Goal: Task Accomplishment & Management: Use online tool/utility

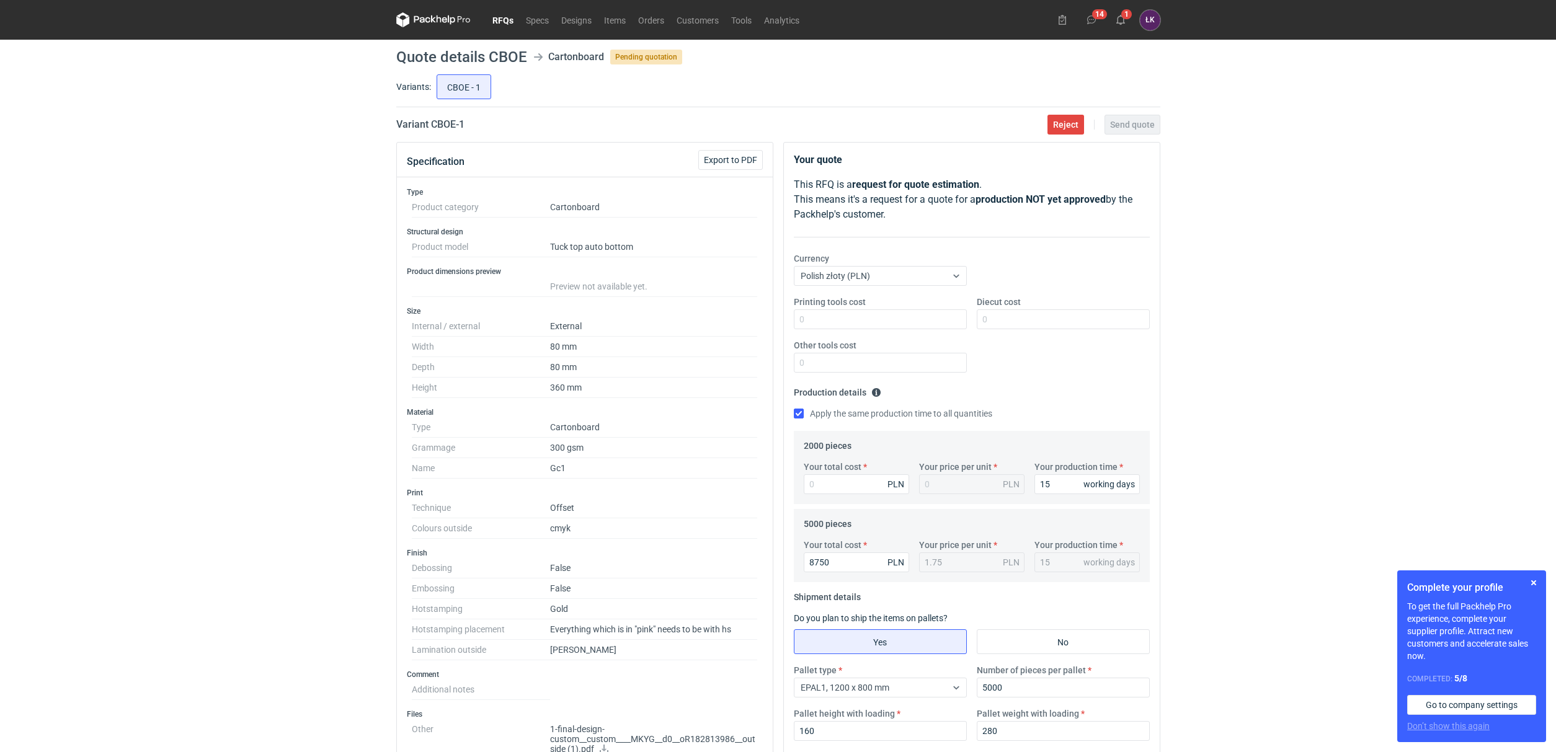
scroll to position [93, 0]
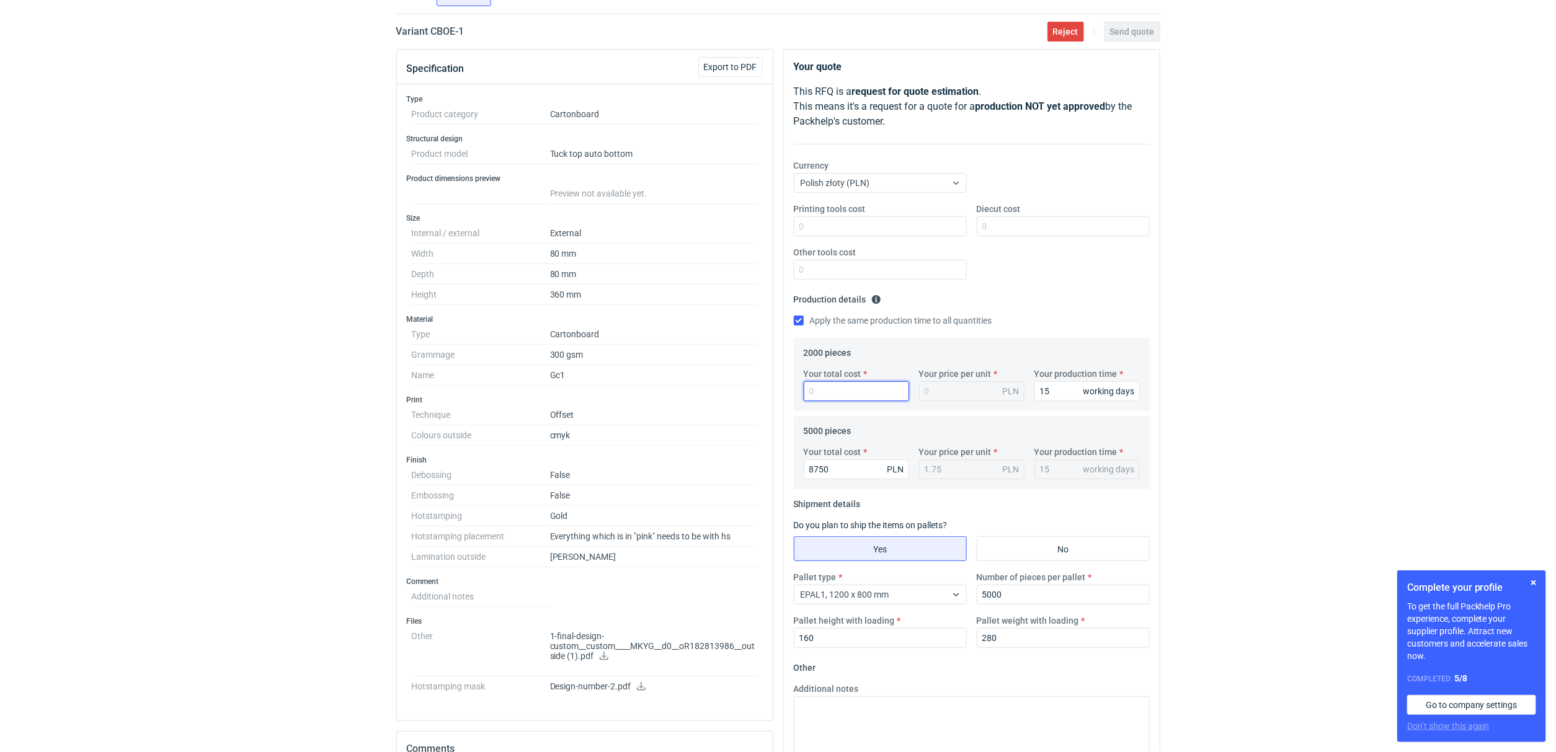
click at [825, 395] on input "Your total cost" at bounding box center [856, 391] width 105 height 20
type input "6440"
type input "3.22"
type input "6440"
click at [1310, 305] on div "RFQs Specs Designs Items Orders Customers Tools Analytics 14 1 ŁK Łukasz Kowals…" at bounding box center [778, 283] width 1556 height 752
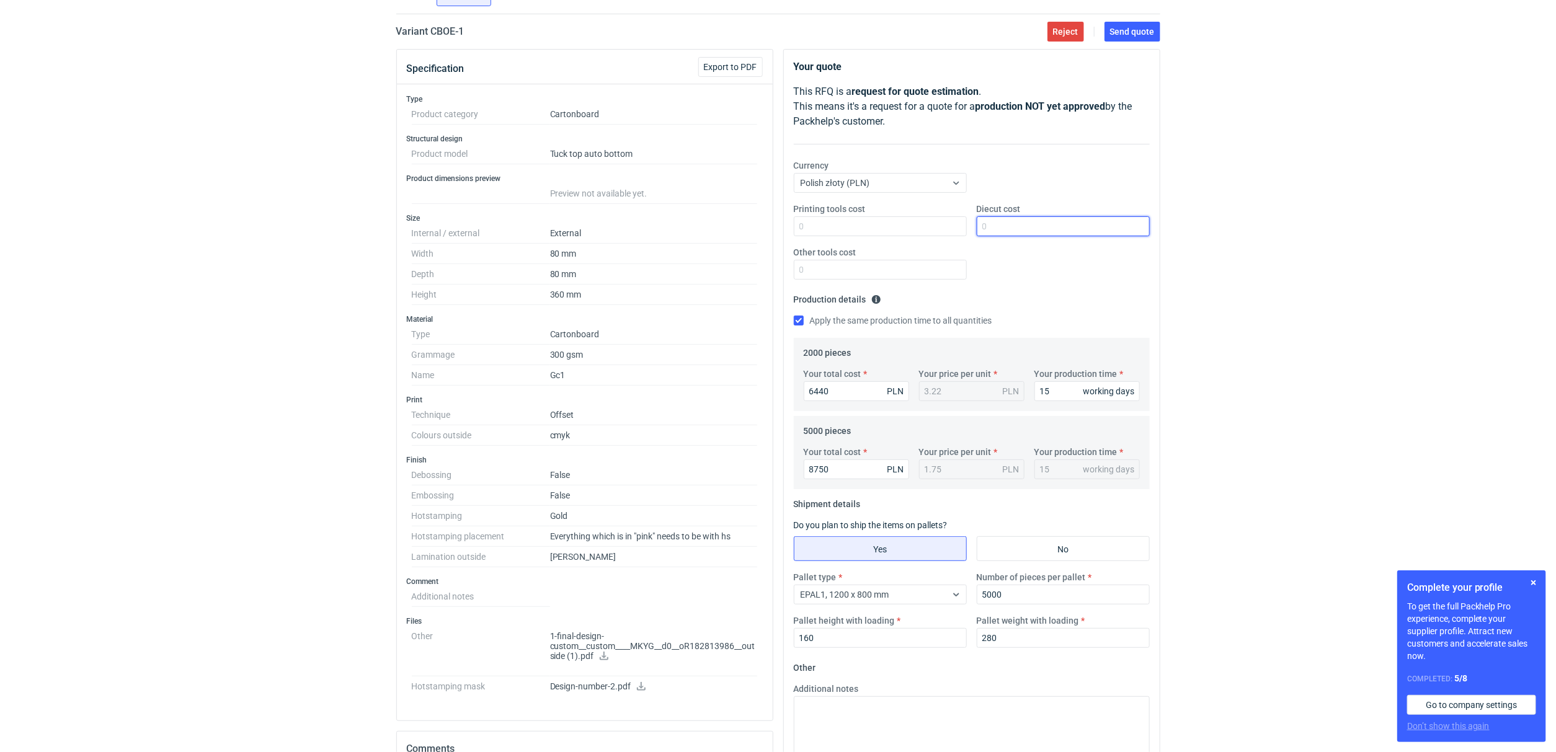
click at [1044, 236] on input "Diecut cost" at bounding box center [1063, 226] width 173 height 20
type input "0"
drag, startPoint x: 840, startPoint y: 267, endPoint x: 853, endPoint y: 242, distance: 28.0
click at [840, 267] on input "Other tools cost" at bounding box center [880, 270] width 173 height 20
type input "0"
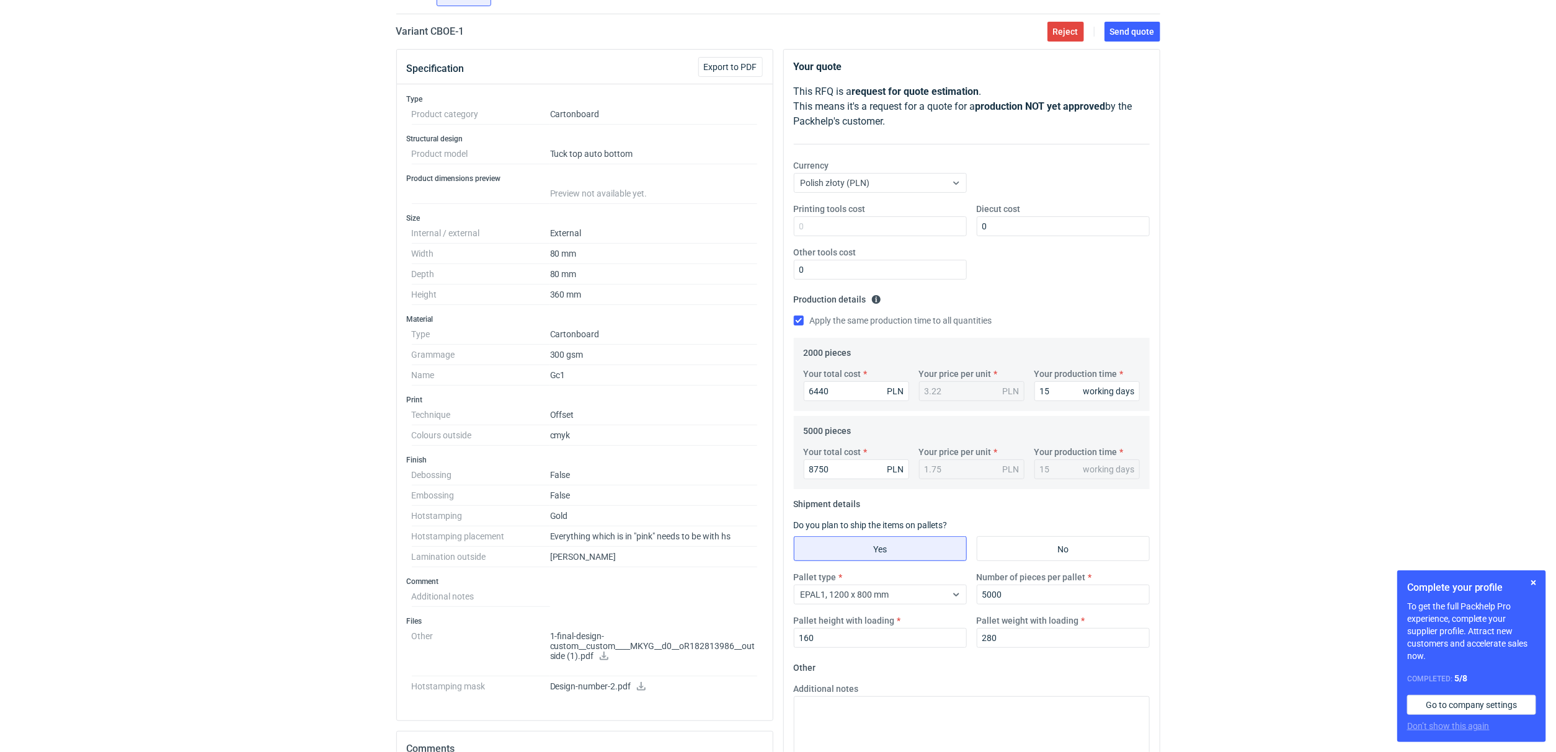
click at [1251, 267] on div "RFQs Specs Designs Items Orders Customers Tools Analytics 14 1 ŁK Łukasz Kowals…" at bounding box center [778, 283] width 1556 height 752
click at [642, 693] on link at bounding box center [641, 688] width 10 height 10
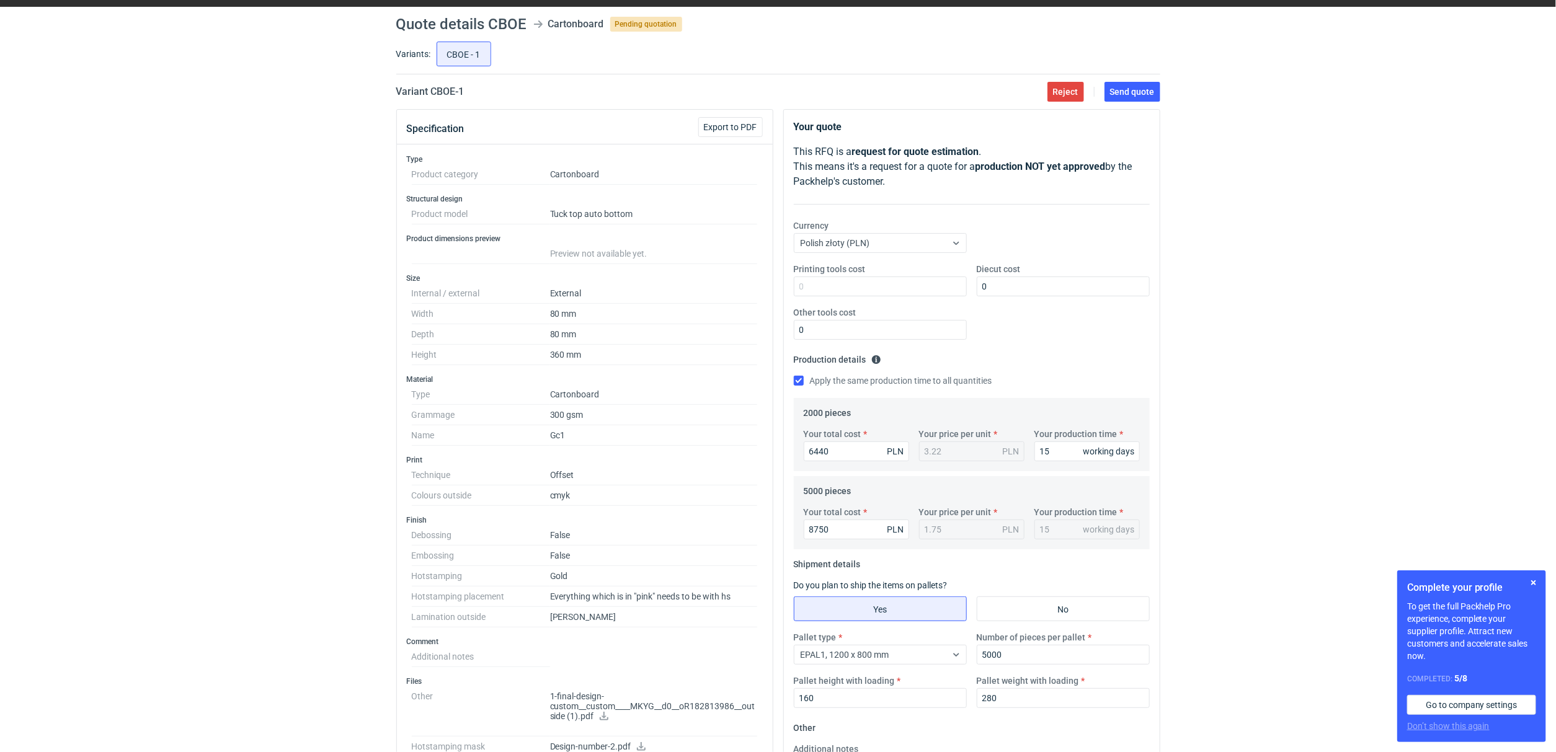
scroll to position [0, 0]
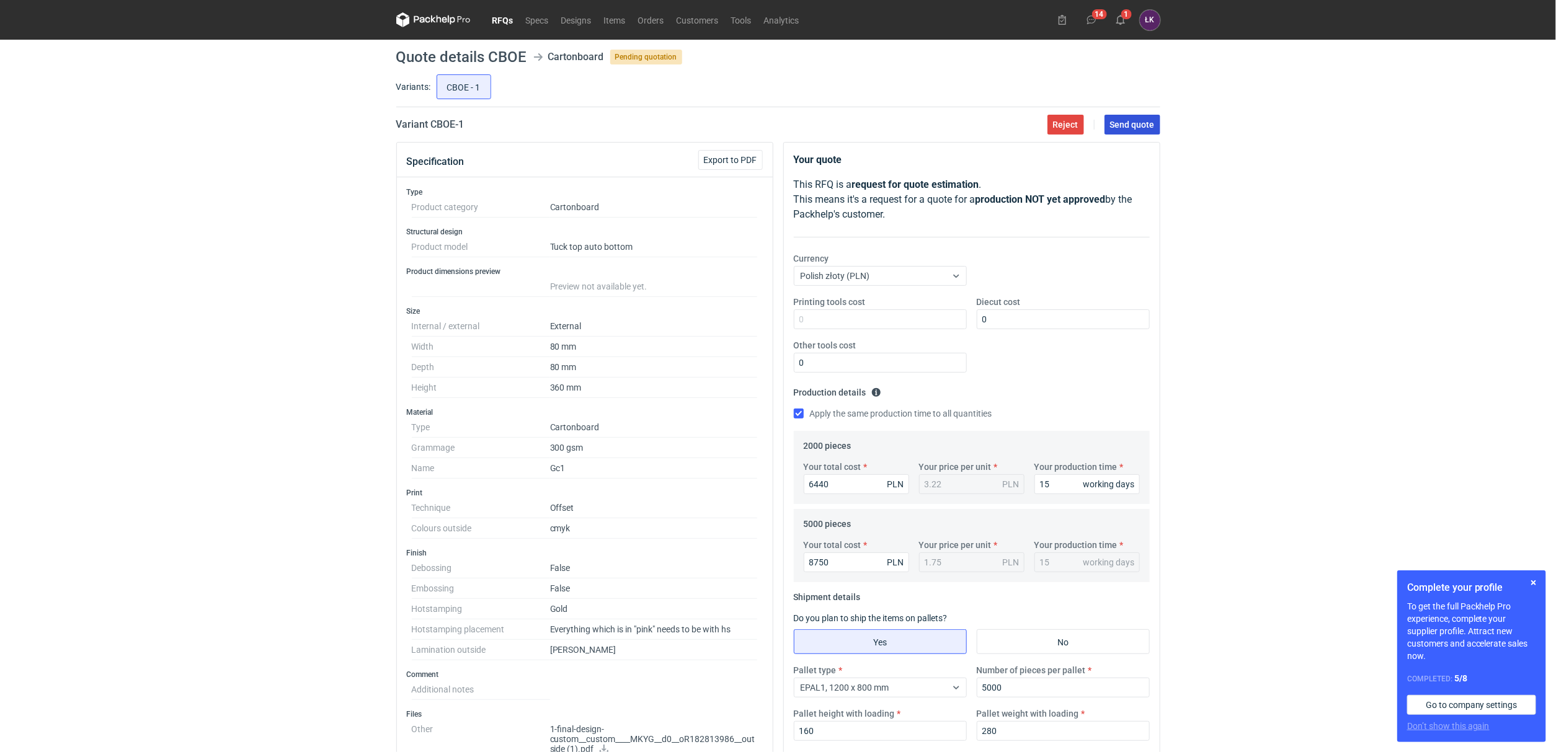
click at [1155, 131] on button "Send quote" at bounding box center [1132, 125] width 56 height 20
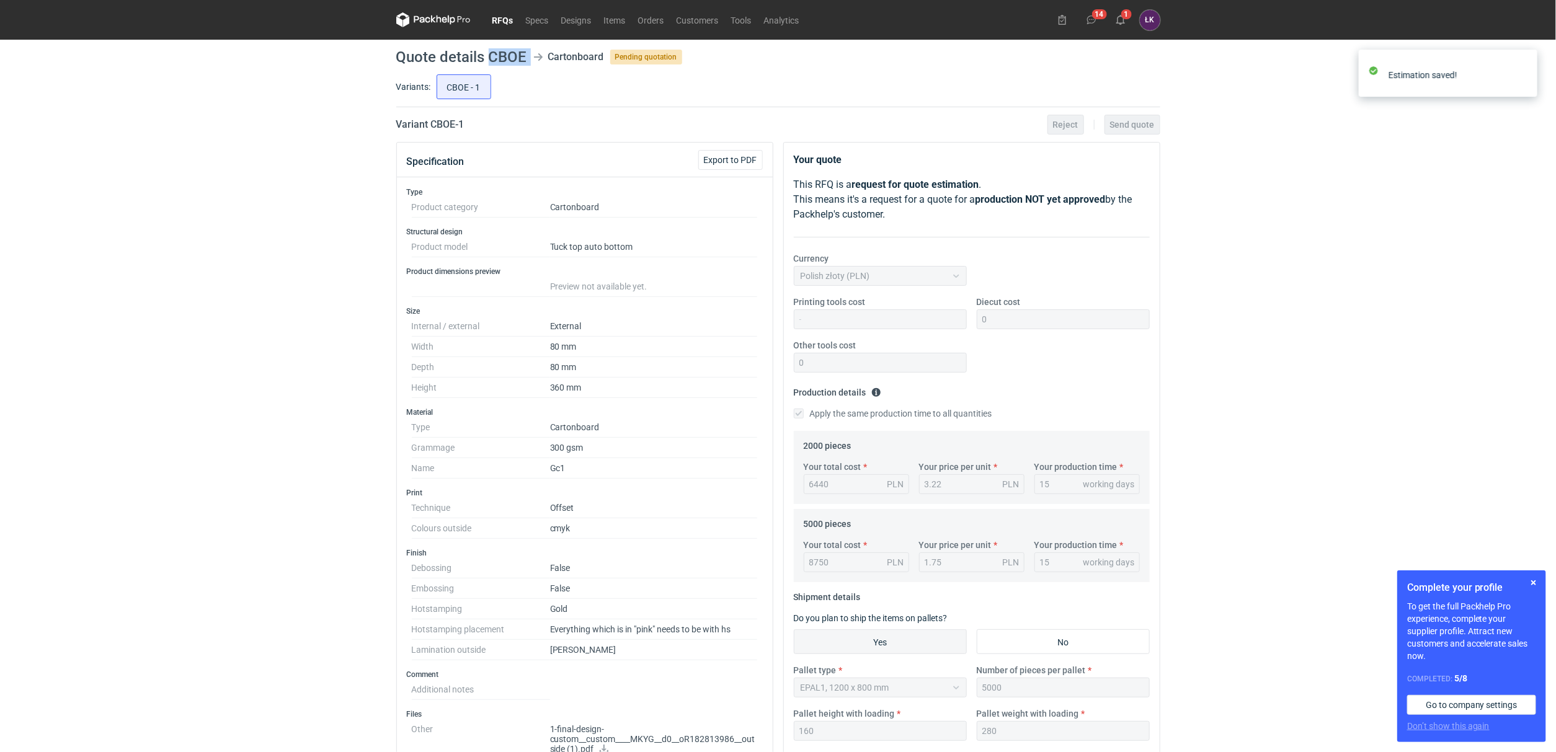
drag, startPoint x: 487, startPoint y: 53, endPoint x: 529, endPoint y: 55, distance: 41.6
click at [529, 55] on header "Quote details CBOE Cartonboard Pending quotation" at bounding box center [778, 57] width 764 height 15
copy header "CBOE"
click at [260, 165] on div "RFQs Specs Designs Items Orders Customers Tools Analytics 14 1 ŁK Łukasz Kowals…" at bounding box center [778, 376] width 1556 height 752
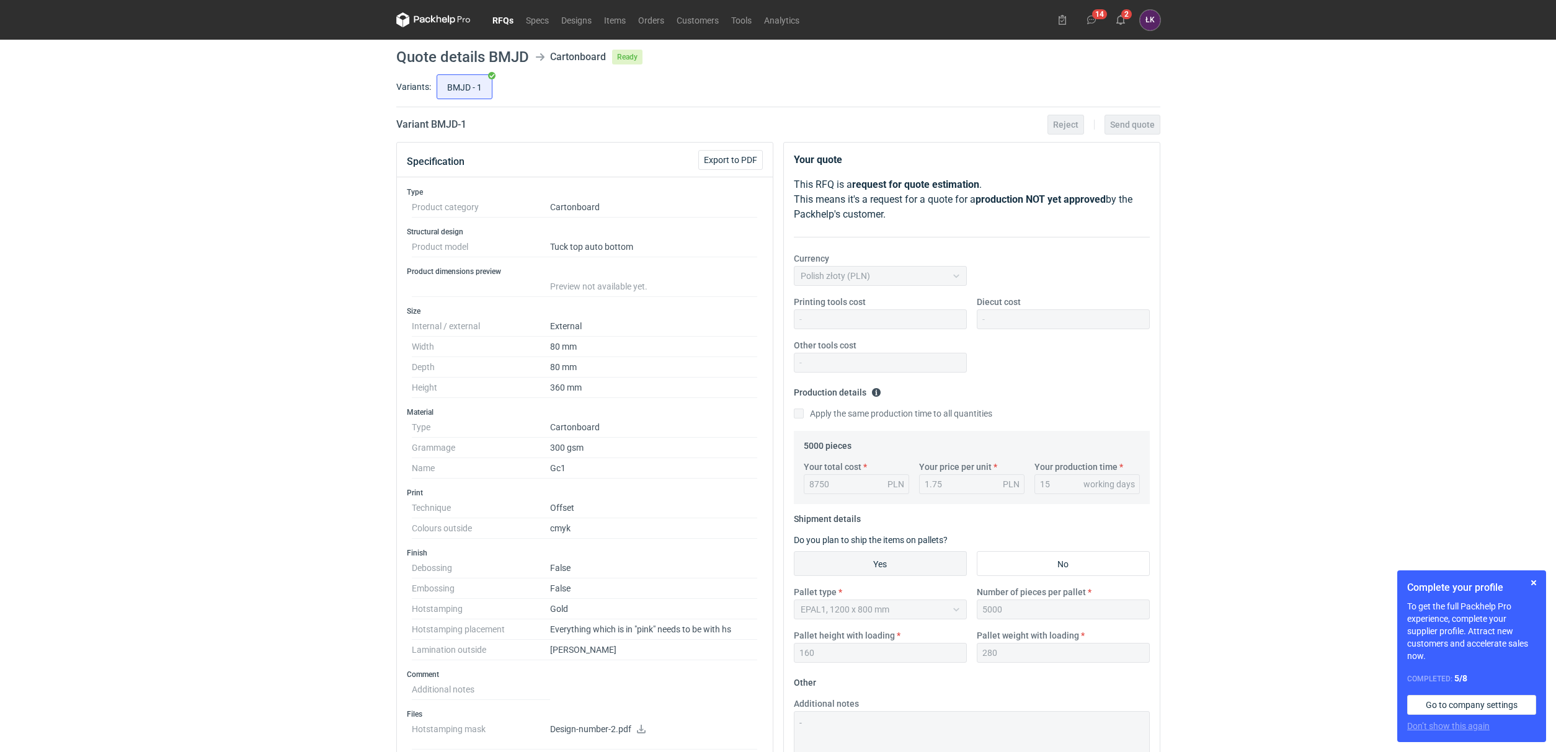
scroll to position [93, 0]
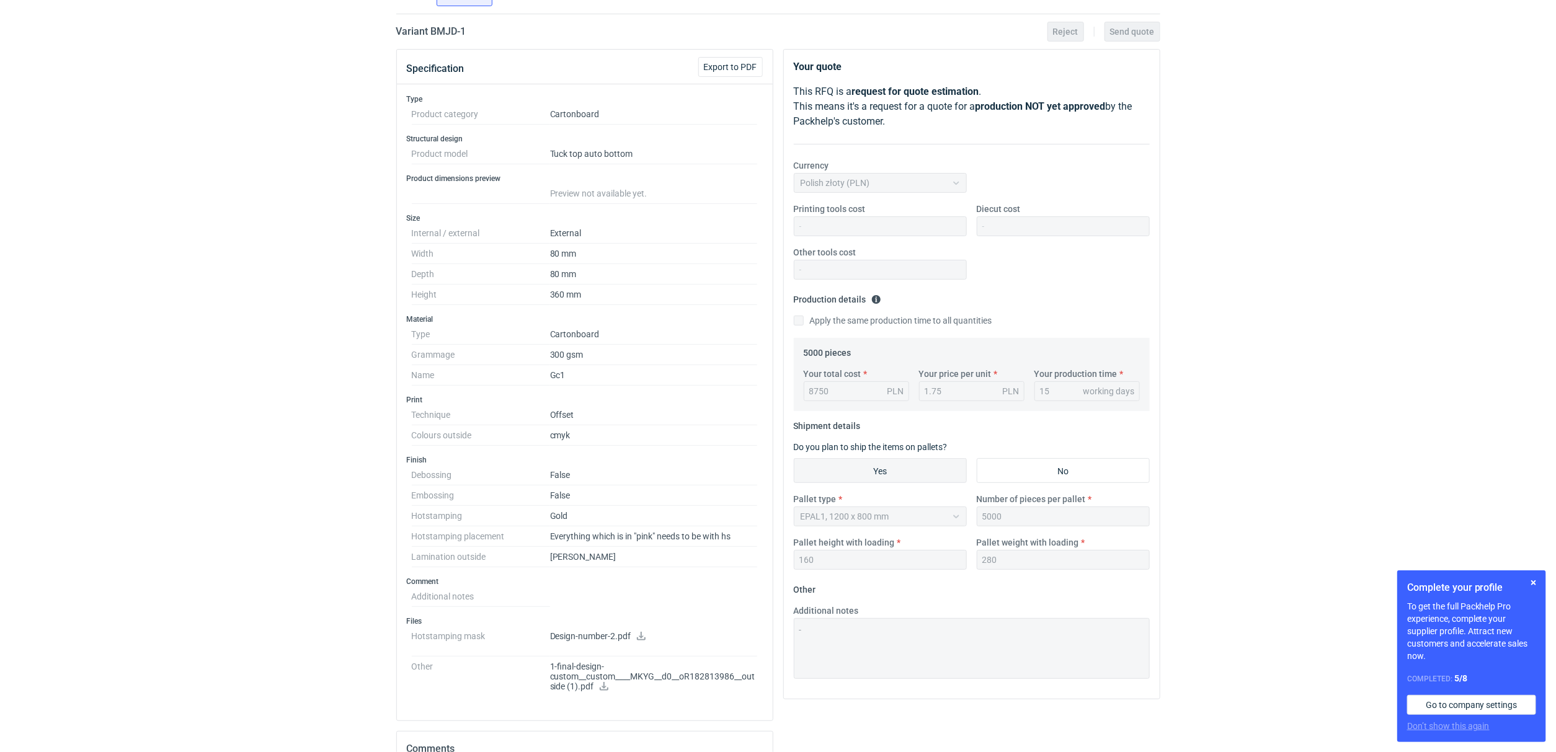
click at [249, 286] on div "RFQs Specs Designs Items Orders Customers Tools Analytics 14 2 ŁK Łukasz Kowals…" at bounding box center [778, 283] width 1556 height 752
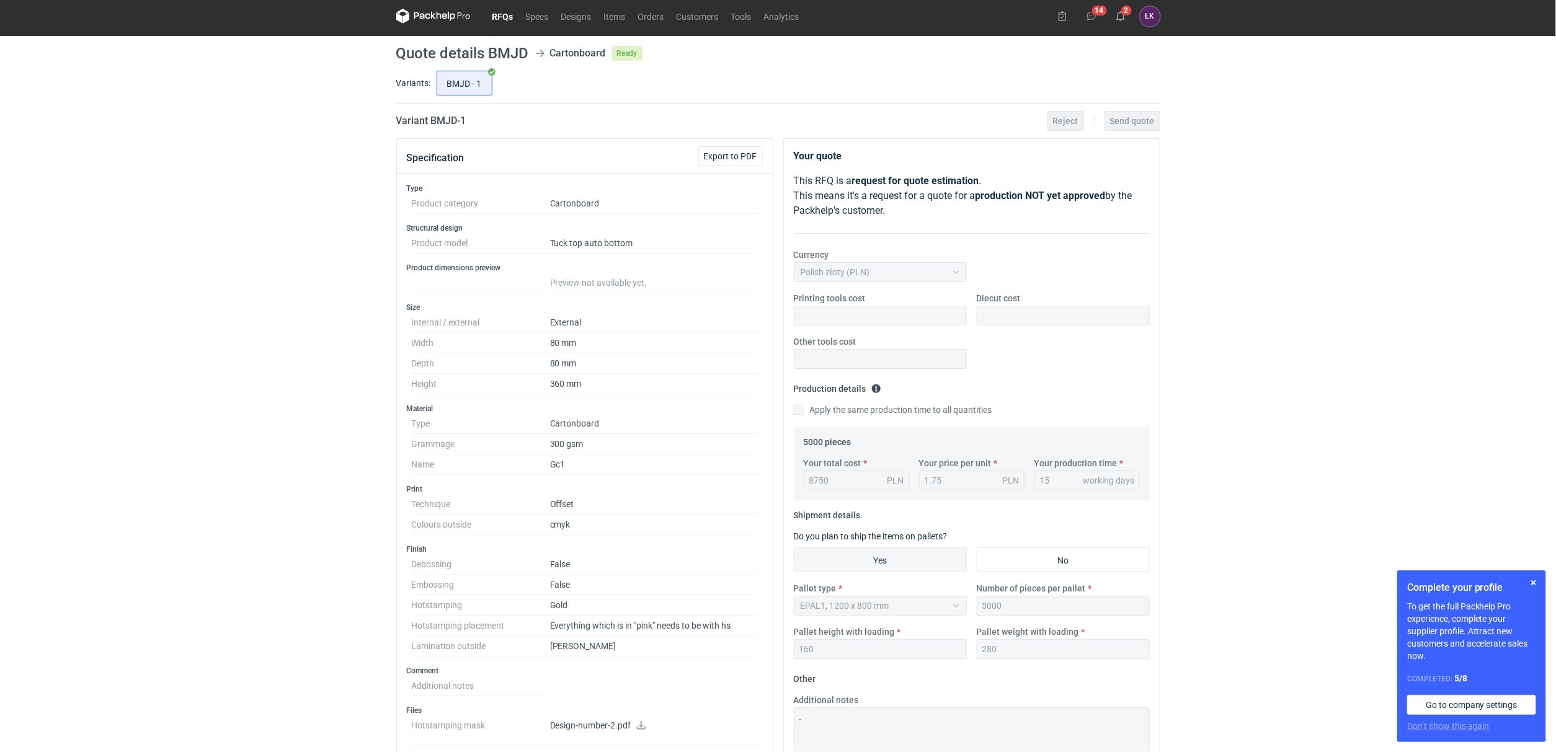
scroll to position [0, 0]
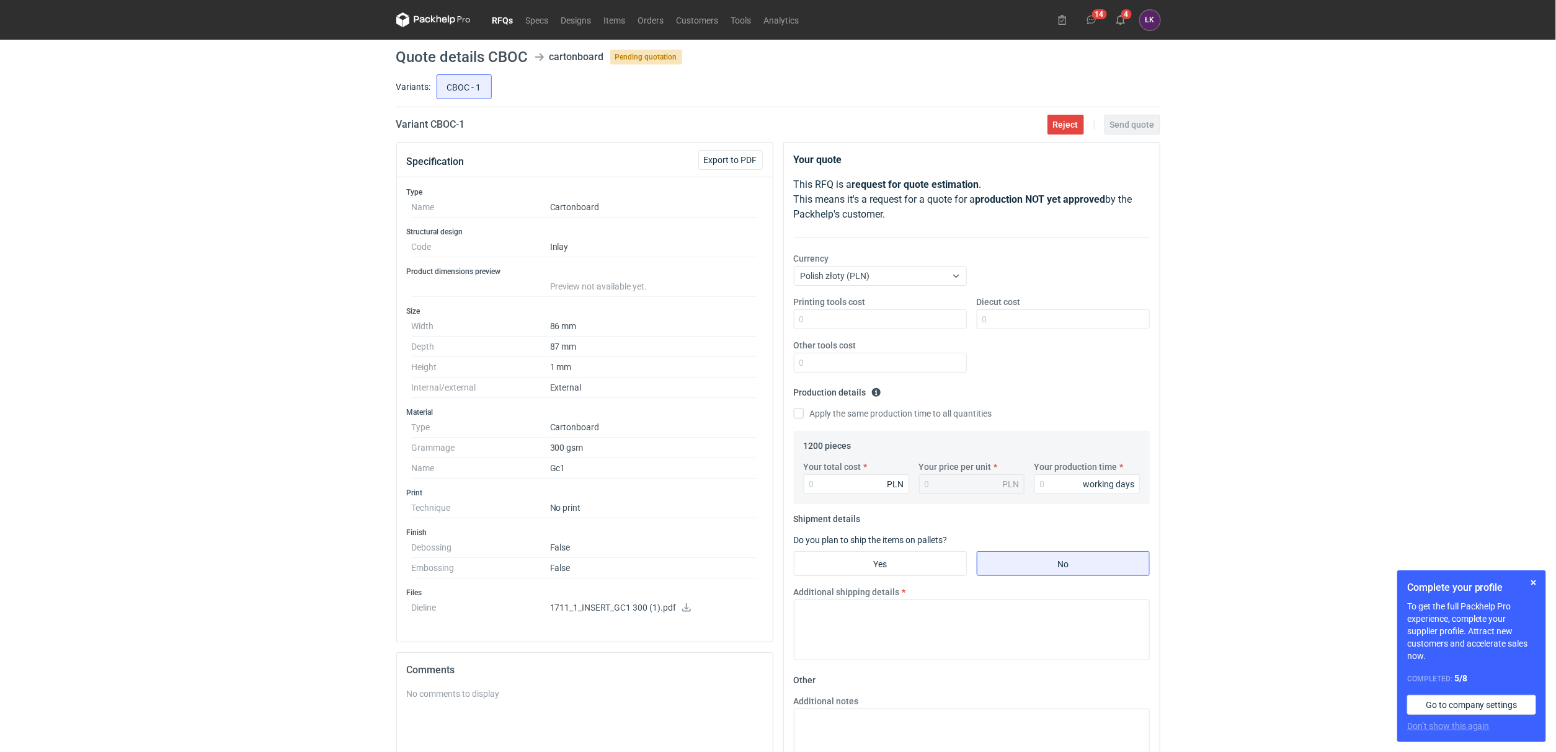
click at [681, 614] on link at bounding box center [686, 609] width 10 height 10
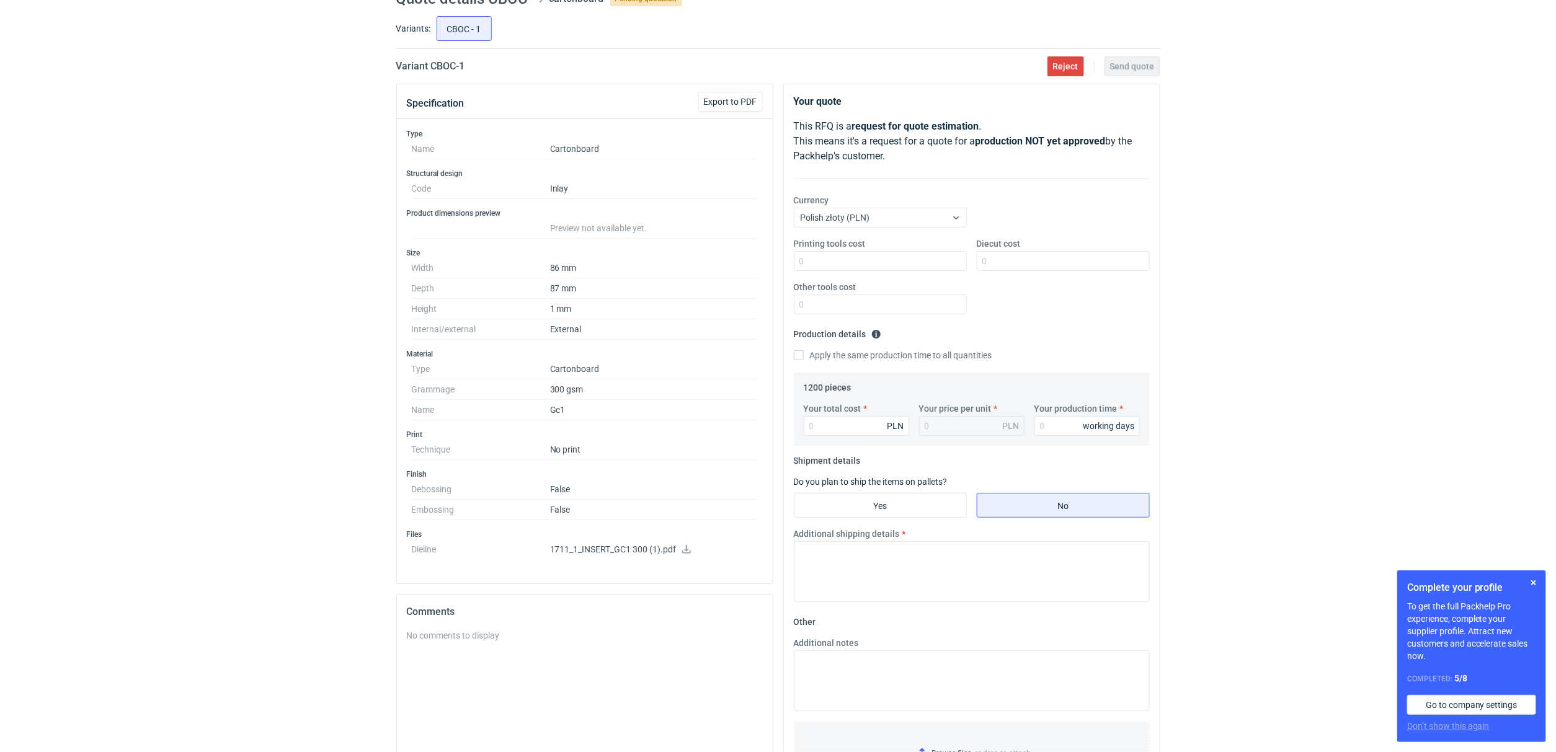
click at [347, 497] on div "RFQs Specs Designs Items Orders Customers Tools Analytics 14 4 [PERSON_NAME] Ko…" at bounding box center [778, 318] width 1556 height 752
click at [258, 467] on div "RFQs Specs Designs Items Orders Customers Tools Analytics 14 4 [PERSON_NAME] Ko…" at bounding box center [778, 318] width 1556 height 752
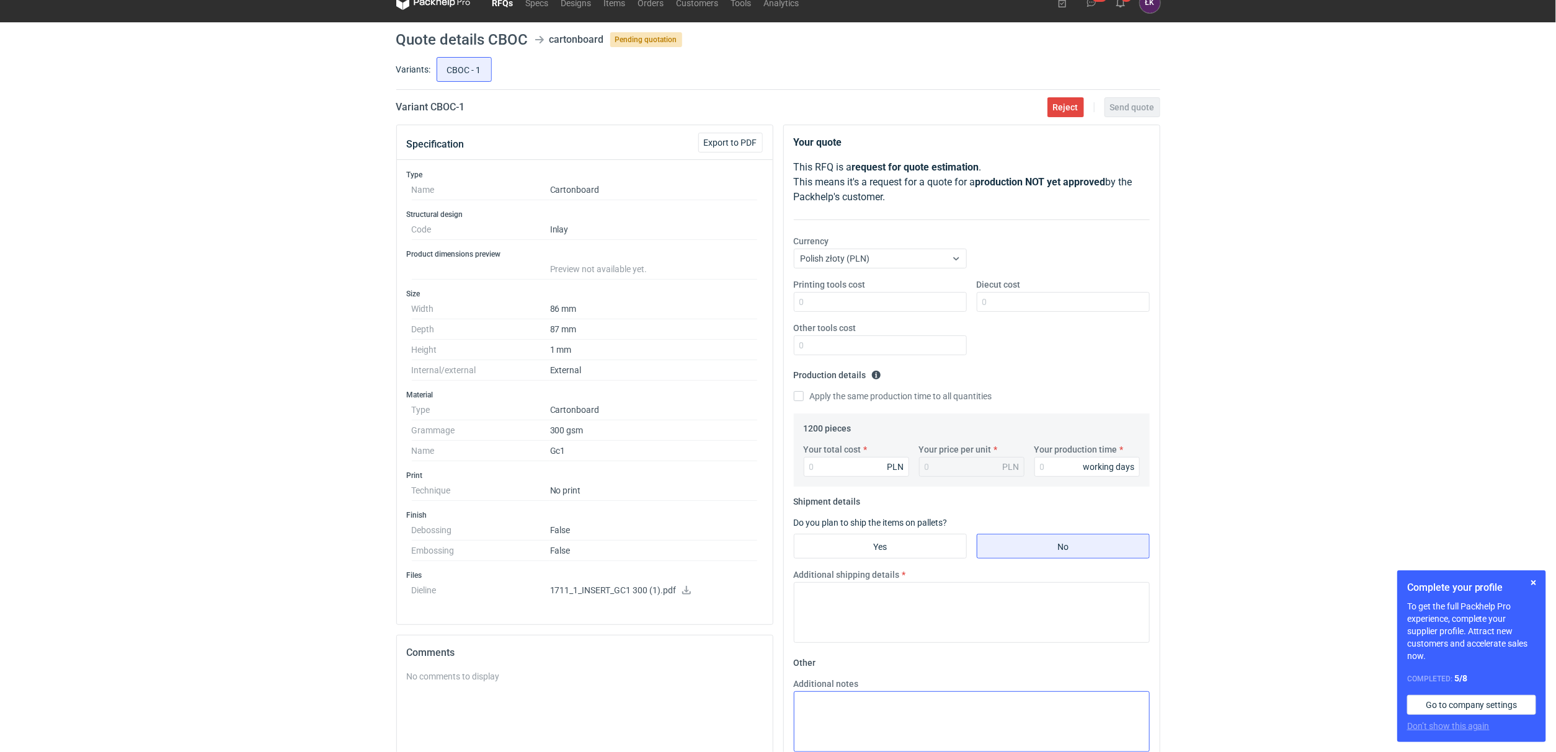
scroll to position [0, 0]
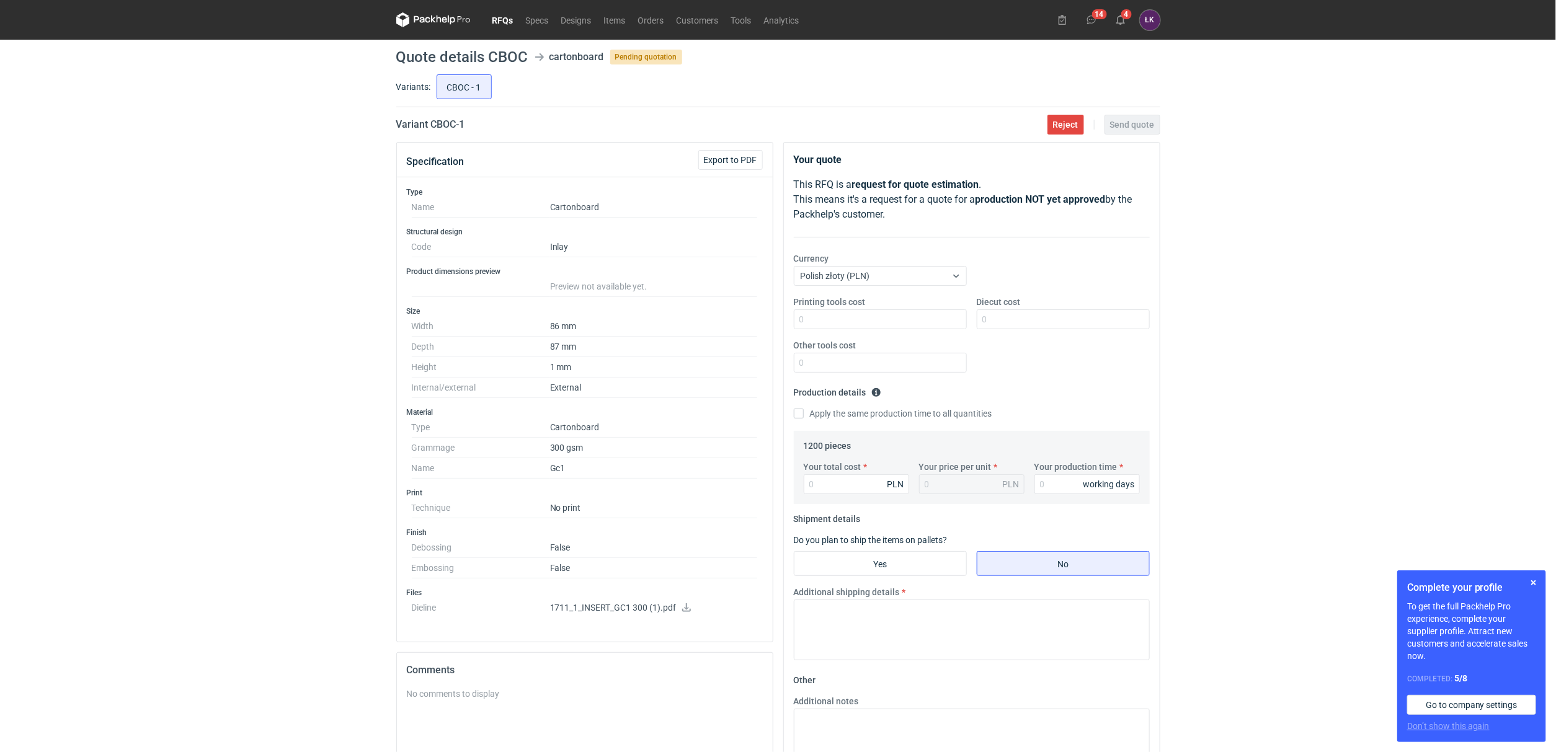
click at [104, 323] on div "RFQs Specs Designs Items Orders Customers Tools Analytics 14 4 [PERSON_NAME] Ko…" at bounding box center [778, 376] width 1556 height 752
click at [1274, 210] on div "RFQs Specs Designs Items Orders Customers Tools Analytics 14 4 [PERSON_NAME] Ko…" at bounding box center [778, 376] width 1556 height 752
click at [185, 328] on div "RFQs Specs Designs Items Orders Customers Tools Analytics 14 4 [PERSON_NAME] Ko…" at bounding box center [778, 376] width 1556 height 752
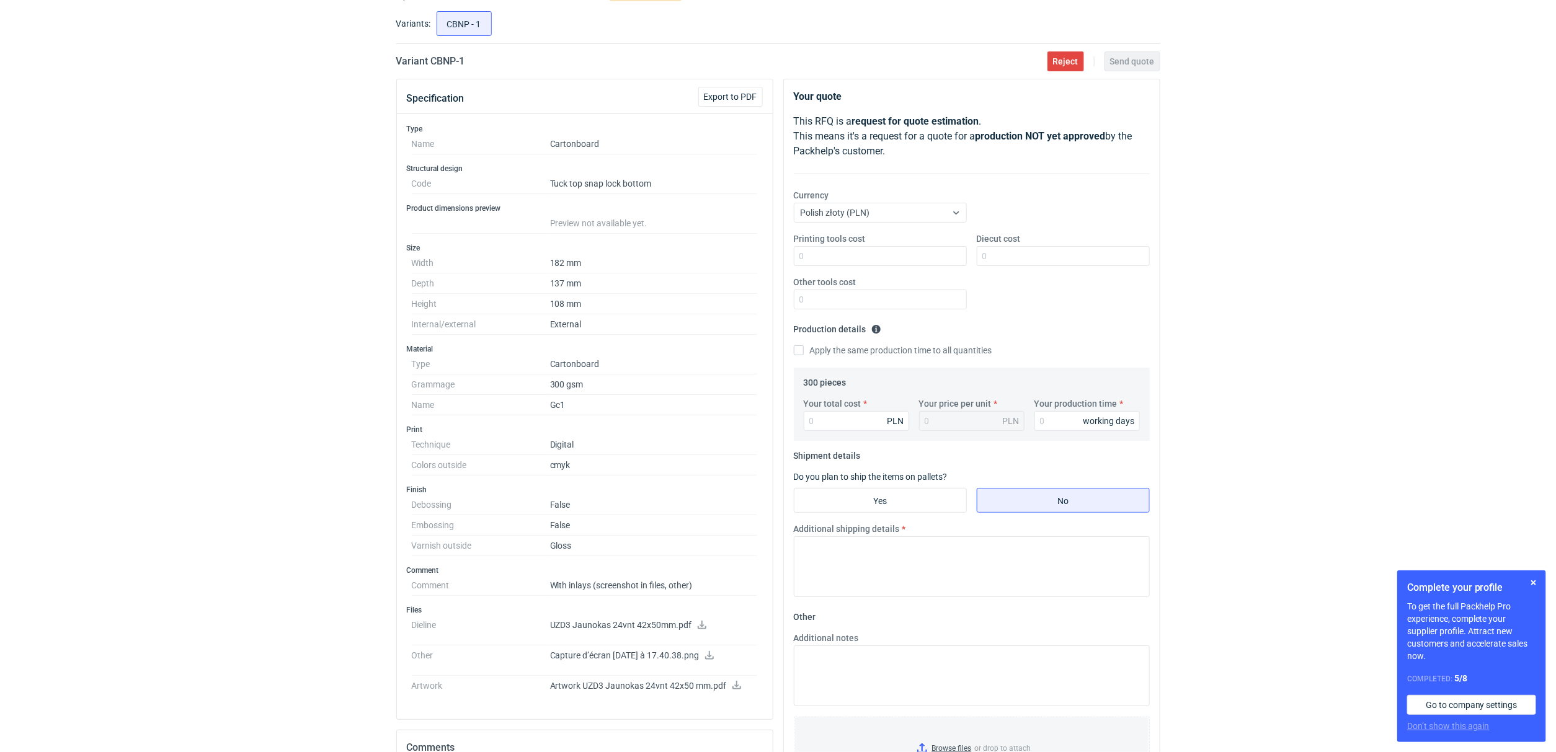
scroll to position [93, 0]
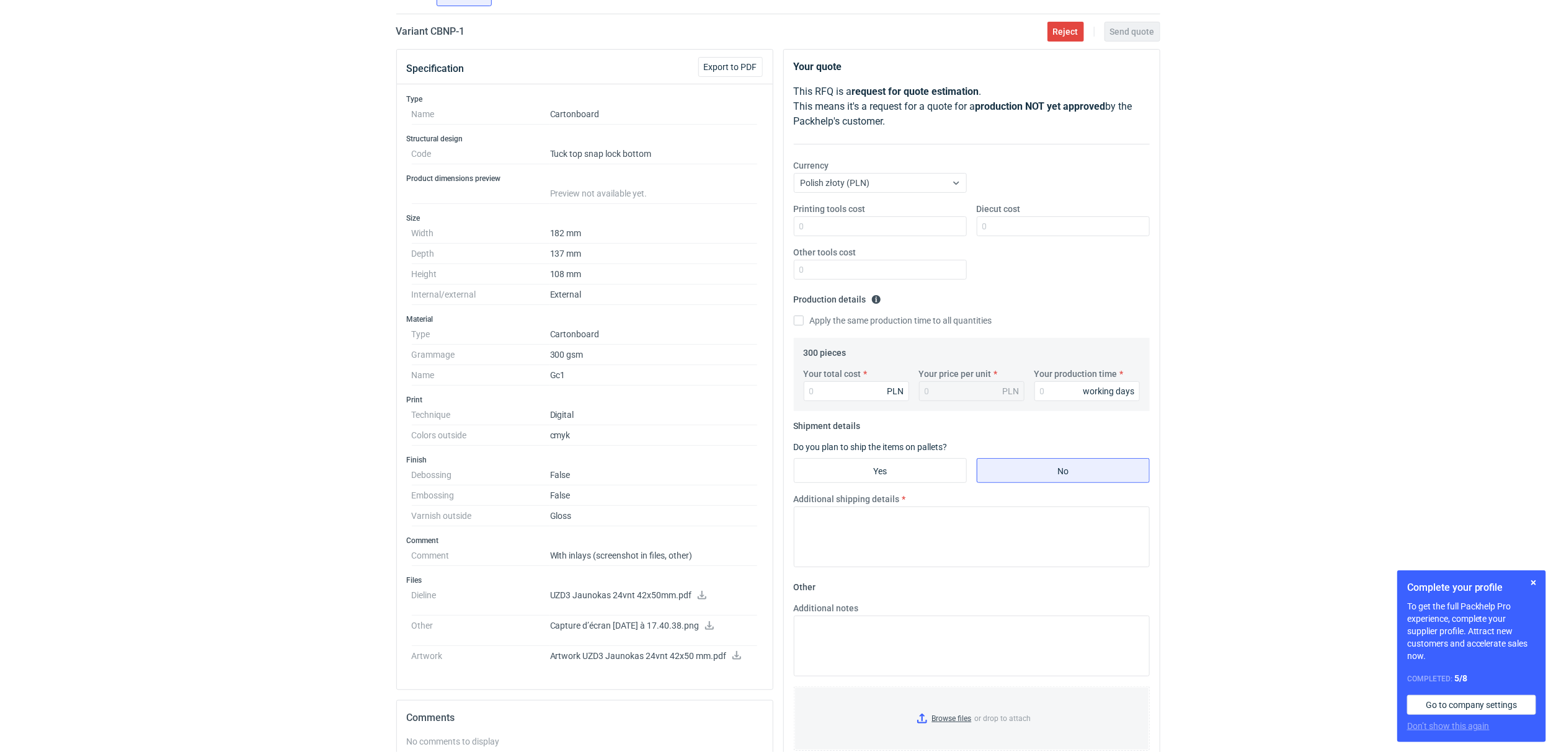
click at [700, 597] on icon at bounding box center [702, 595] width 9 height 9
click at [734, 660] on icon at bounding box center [737, 655] width 10 height 9
click at [1062, 27] on span "Reject" at bounding box center [1065, 31] width 25 height 9
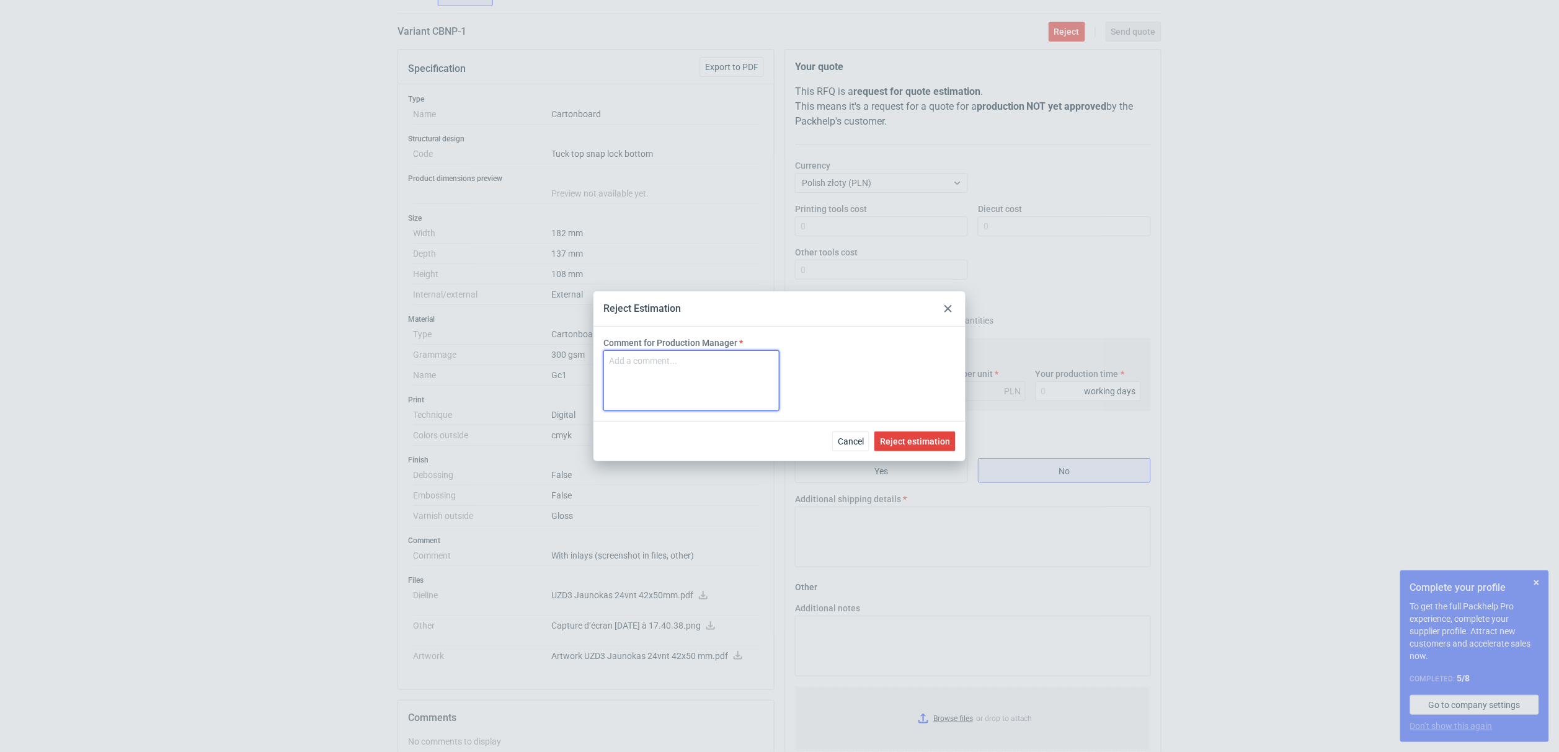
click at [742, 359] on textarea "Comment for Production Manager" at bounding box center [691, 380] width 176 height 61
type textarea "brak możliwości wykonania"
click at [920, 441] on span "Reject estimation" at bounding box center [915, 441] width 70 height 9
click at [172, 257] on div "RFQs Specs Designs Items Orders Customers Tools Analytics 14 4 ŁK Łukasz Kowals…" at bounding box center [778, 283] width 1556 height 752
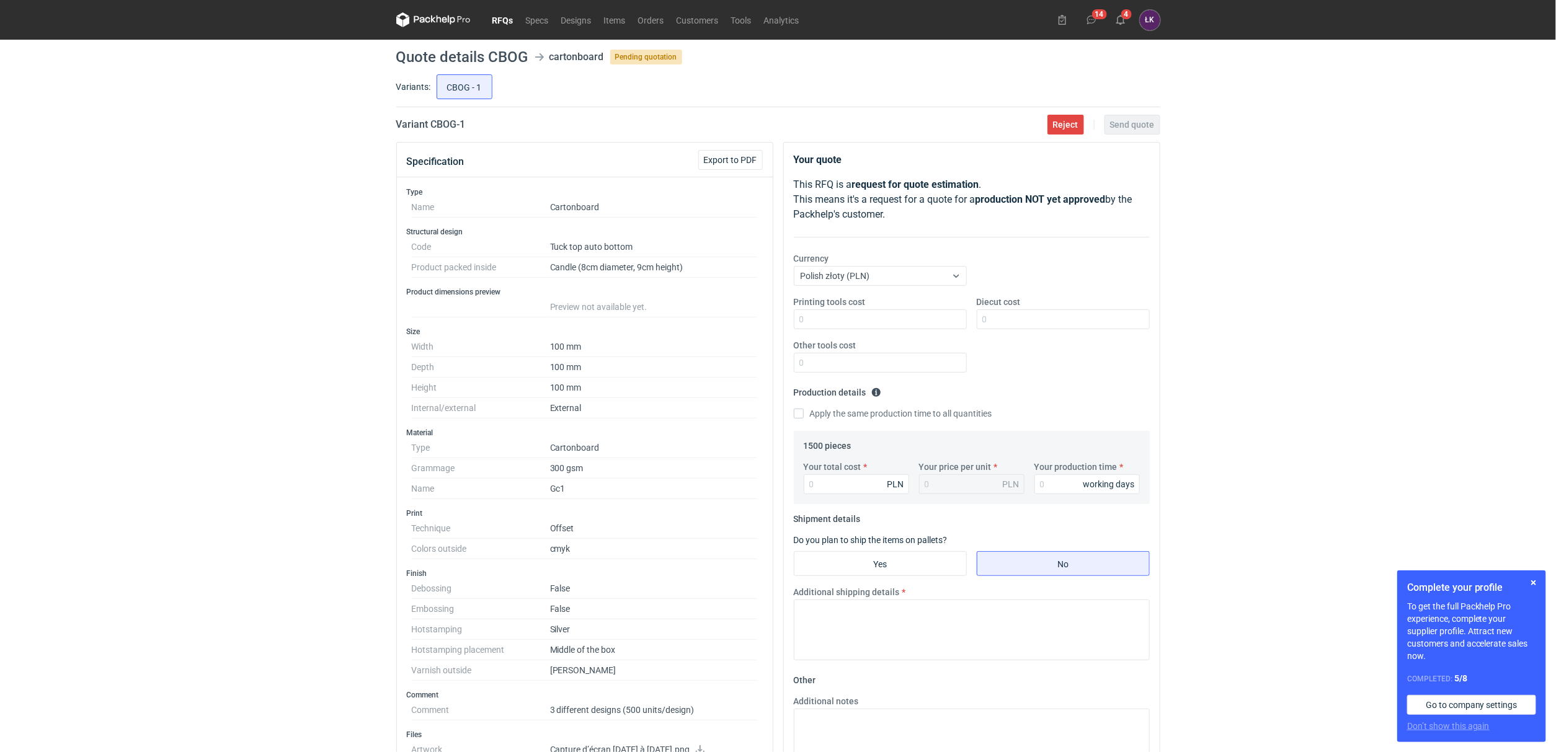
scroll to position [93, 0]
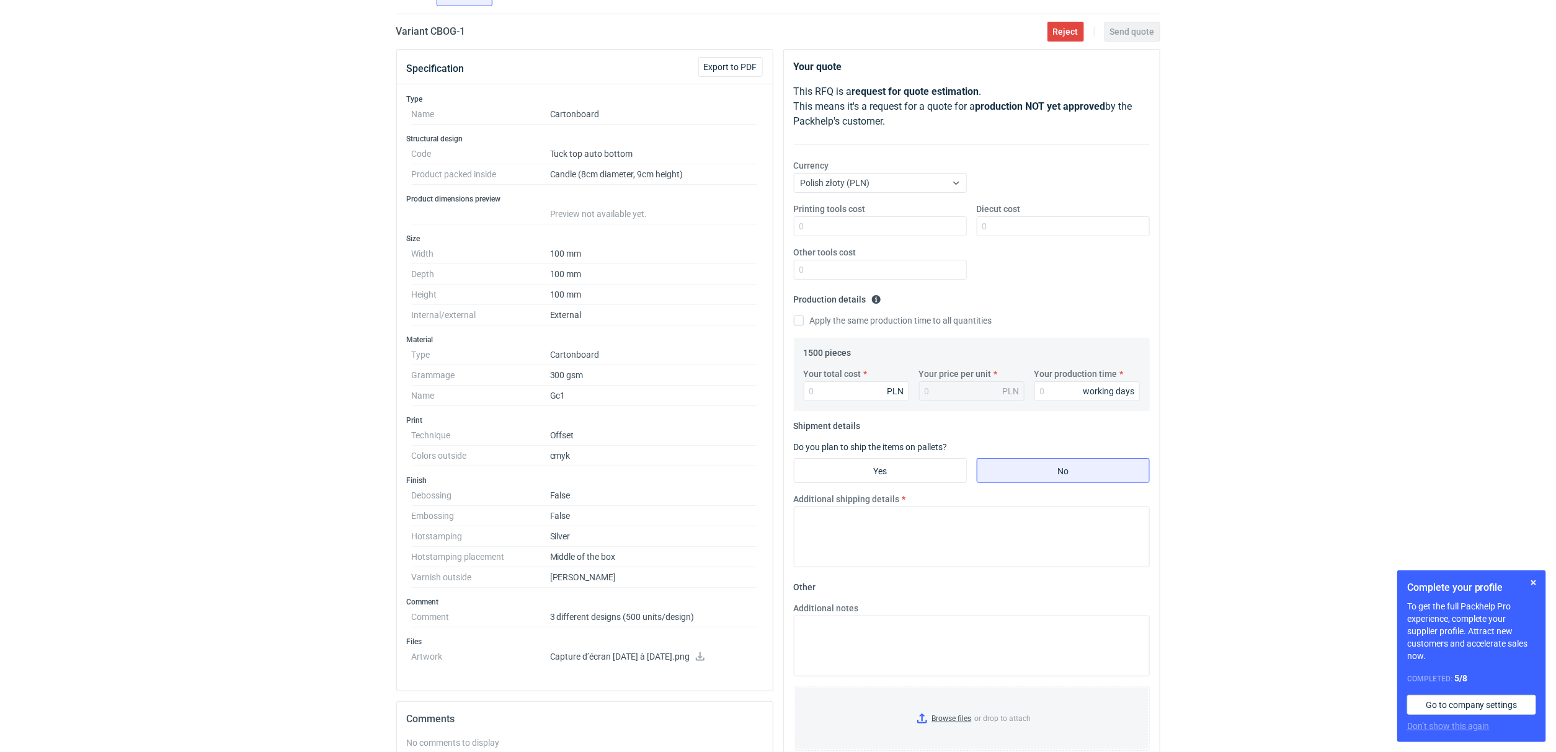
click at [705, 661] on icon at bounding box center [700, 656] width 10 height 9
